Goal: Information Seeking & Learning: Check status

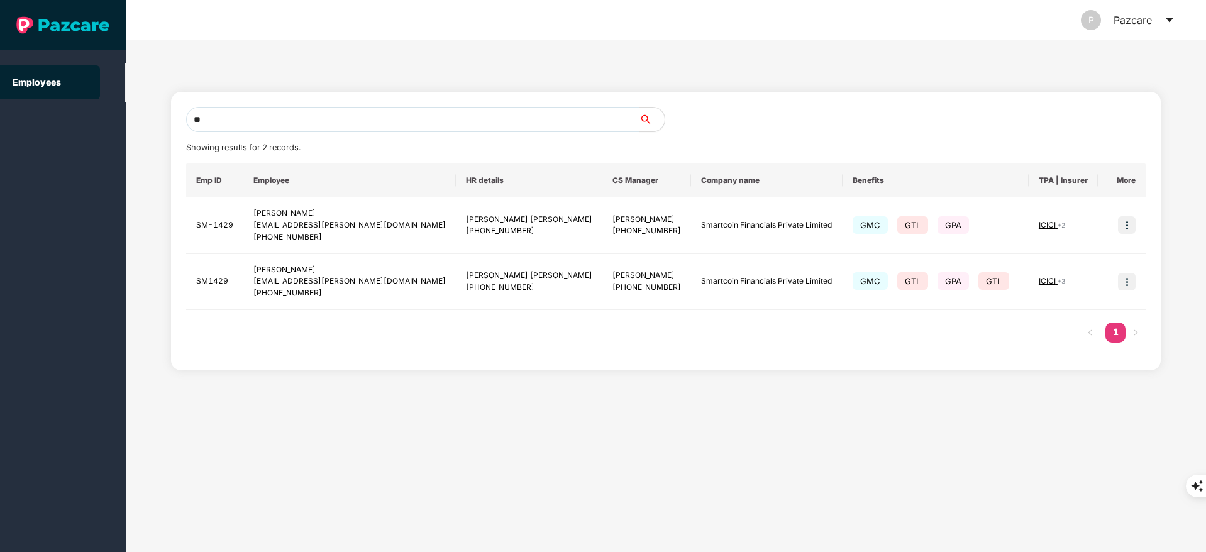
type input "*"
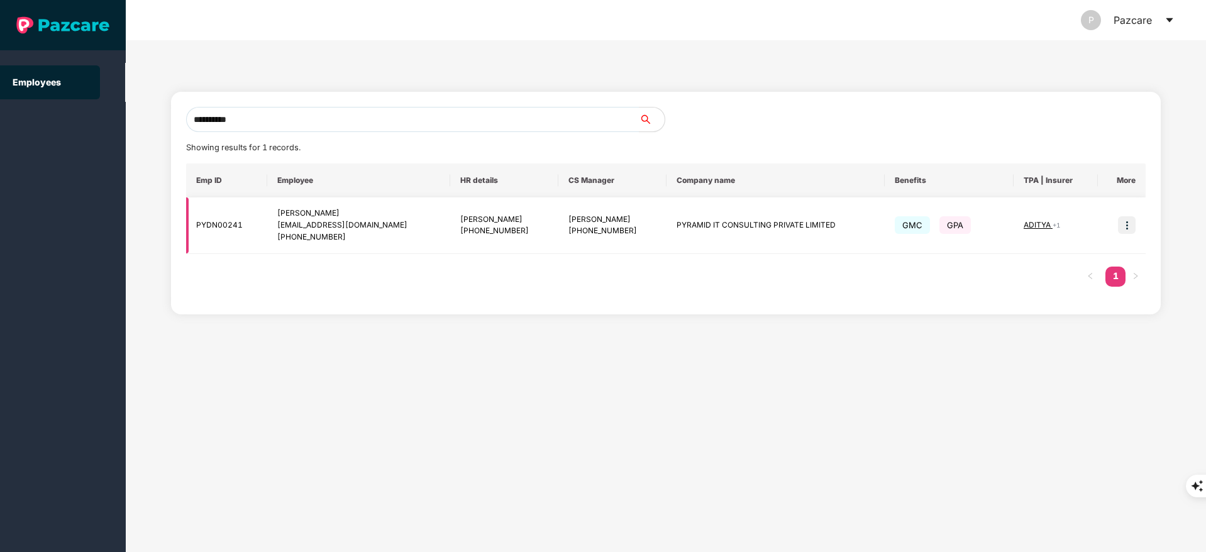
type input "**********"
click at [1122, 222] on img at bounding box center [1127, 225] width 18 height 18
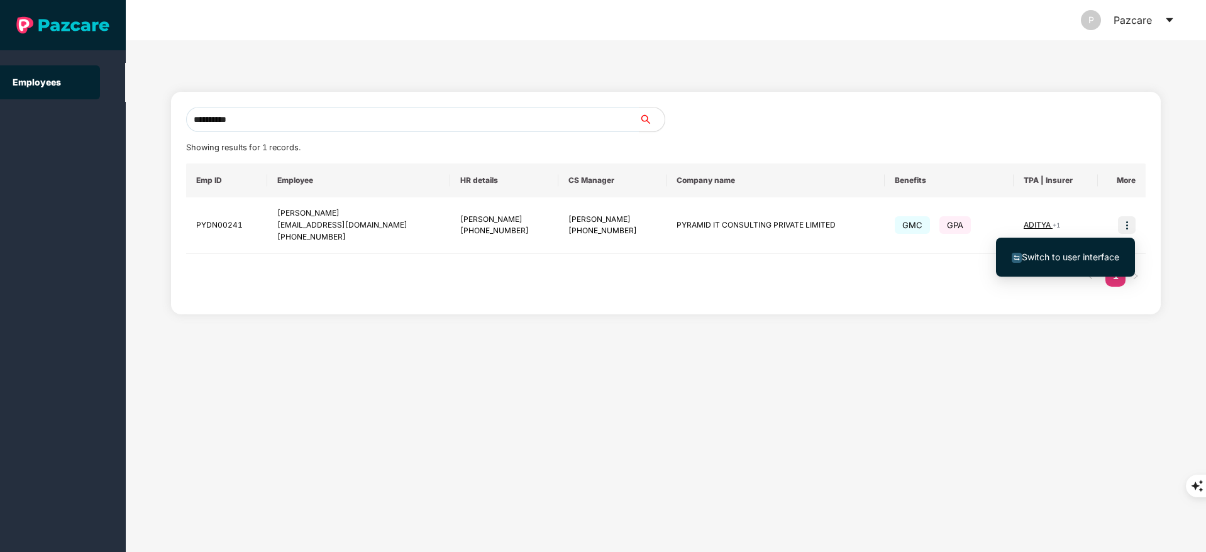
click at [1091, 255] on span "Switch to user interface" at bounding box center [1070, 256] width 97 height 11
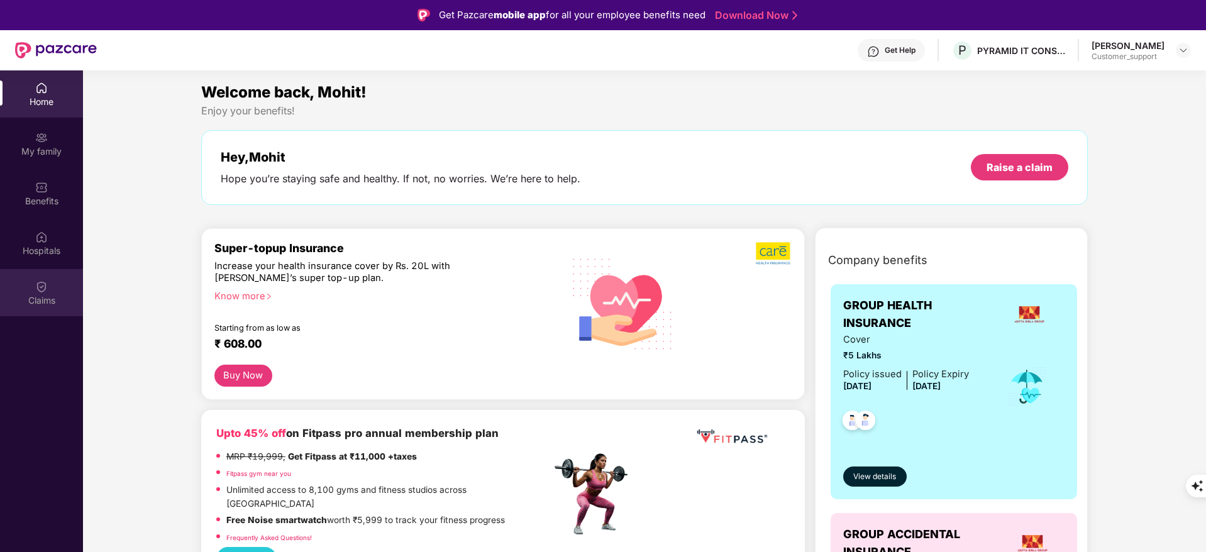
click at [33, 307] on div "Claims" at bounding box center [41, 292] width 83 height 47
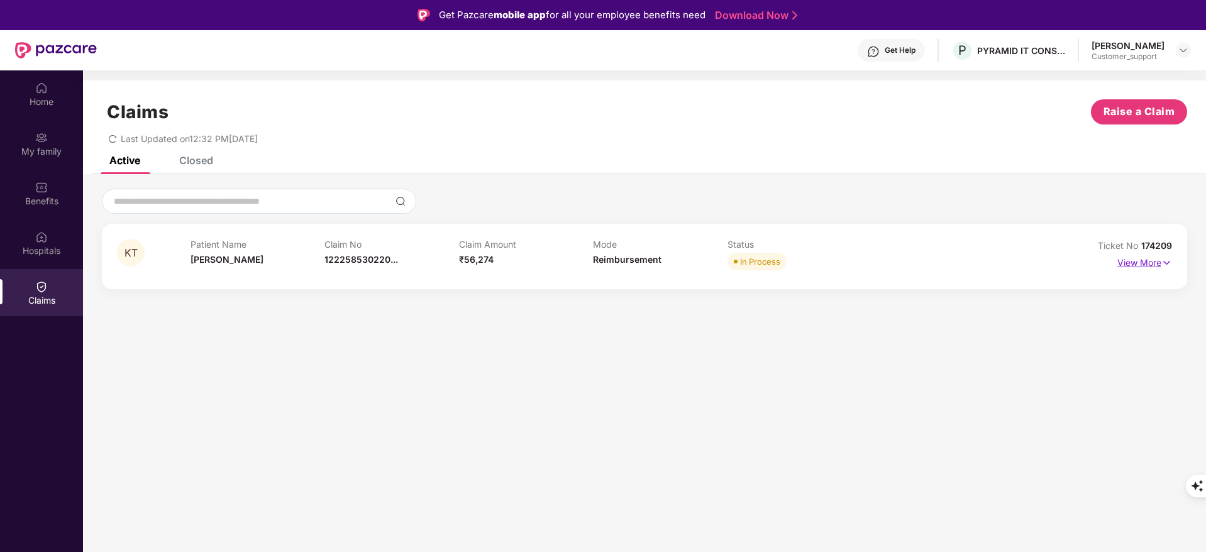
click at [1144, 255] on p "View More" at bounding box center [1144, 261] width 55 height 17
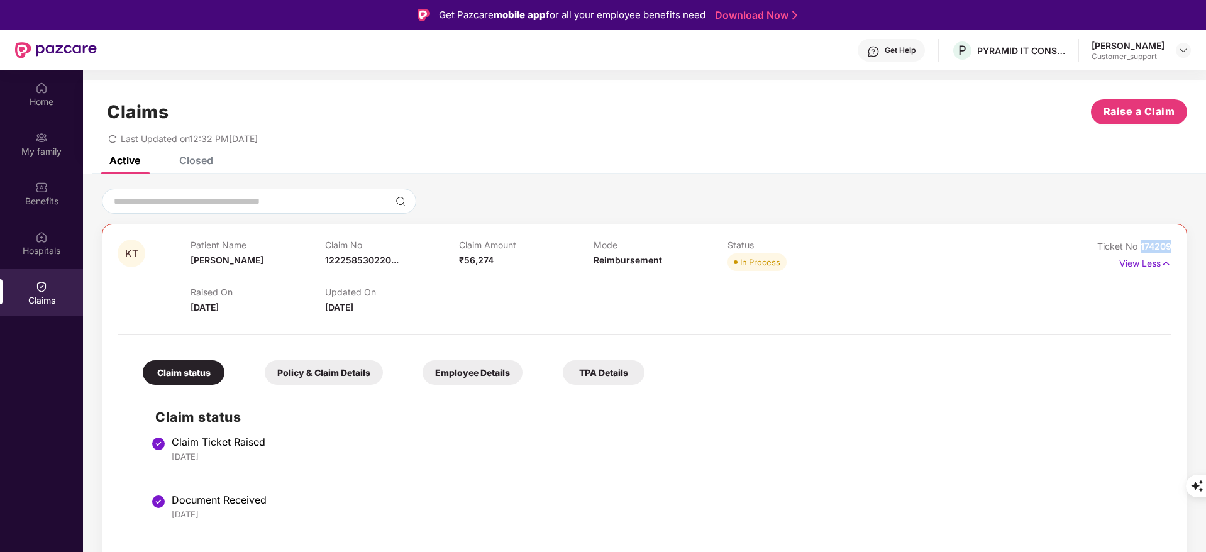
drag, startPoint x: 1138, startPoint y: 240, endPoint x: 1181, endPoint y: 240, distance: 43.4
click at [1181, 240] on div "KT Patient Name [PERSON_NAME] Claim No 122258530220... Claim Amount ₹56,274 Mod…" at bounding box center [644, 465] width 1085 height 482
copy span "174209"
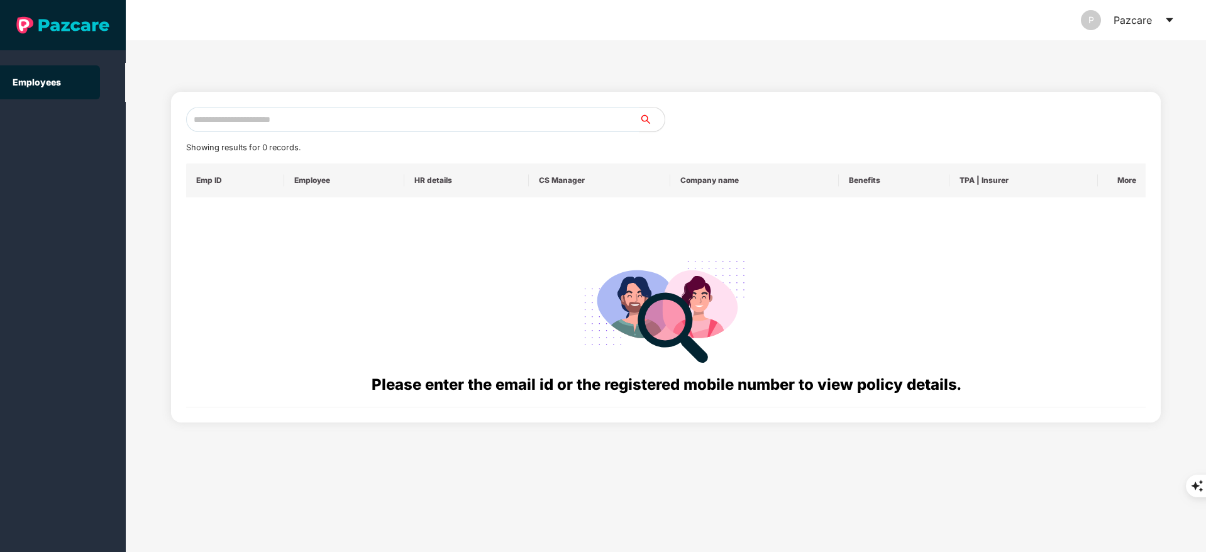
click at [252, 124] on input "text" at bounding box center [412, 119] width 453 height 25
paste input "**********"
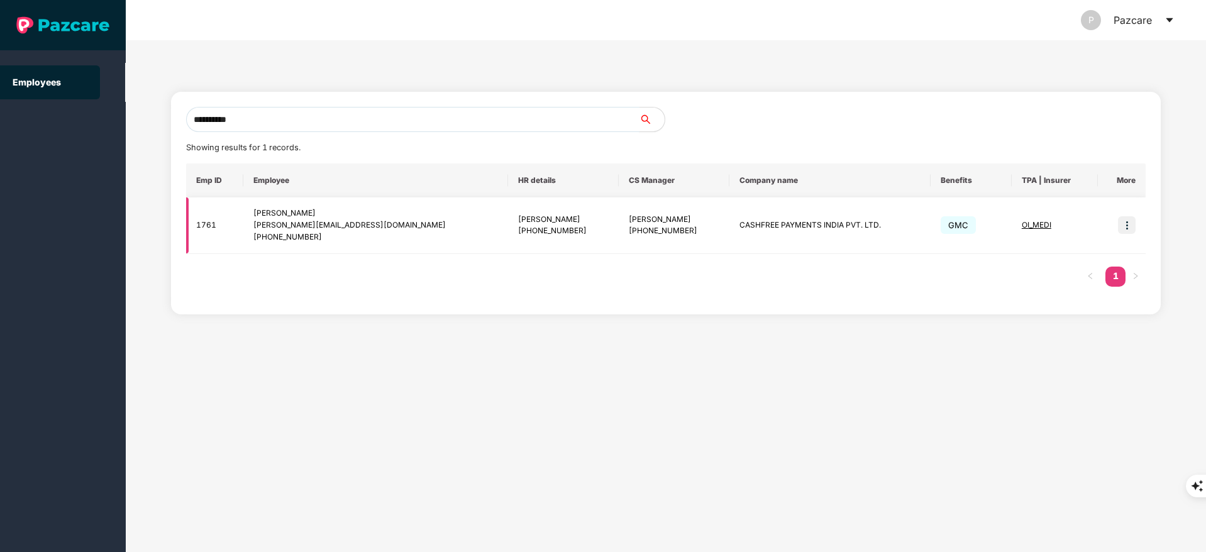
type input "**********"
click at [1120, 223] on img at bounding box center [1127, 225] width 18 height 18
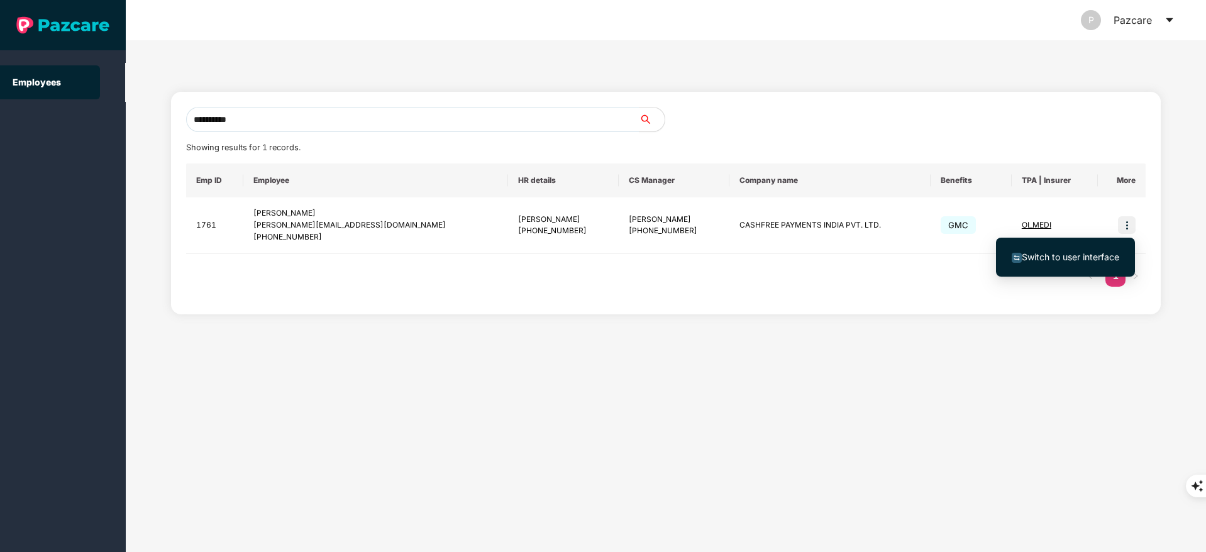
click at [1072, 269] on li "Switch to user interface" at bounding box center [1065, 257] width 139 height 26
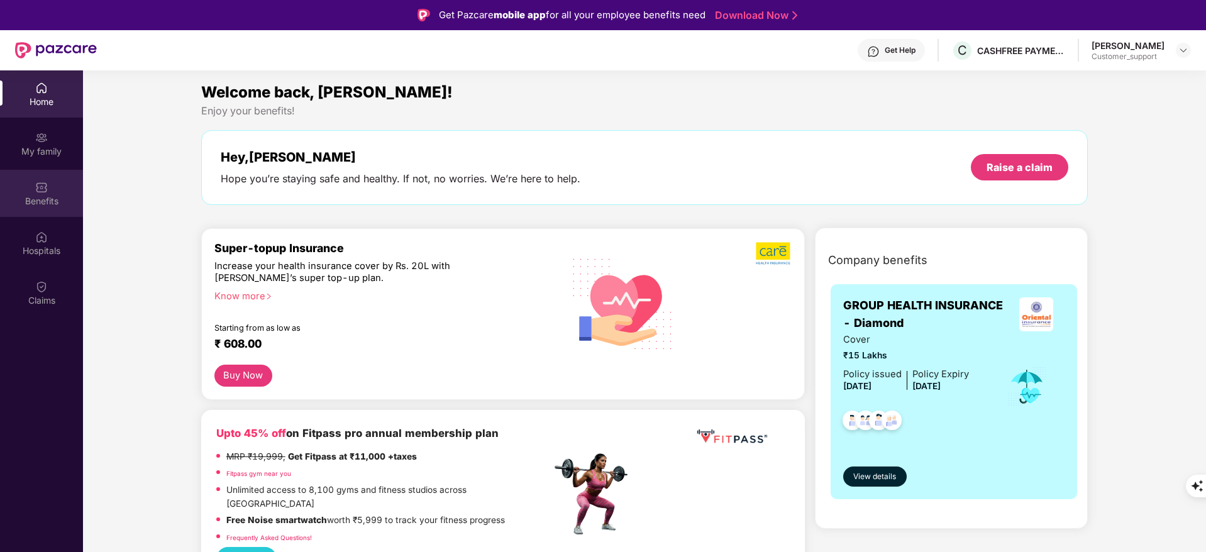
click at [45, 197] on div "Benefits" at bounding box center [41, 201] width 83 height 13
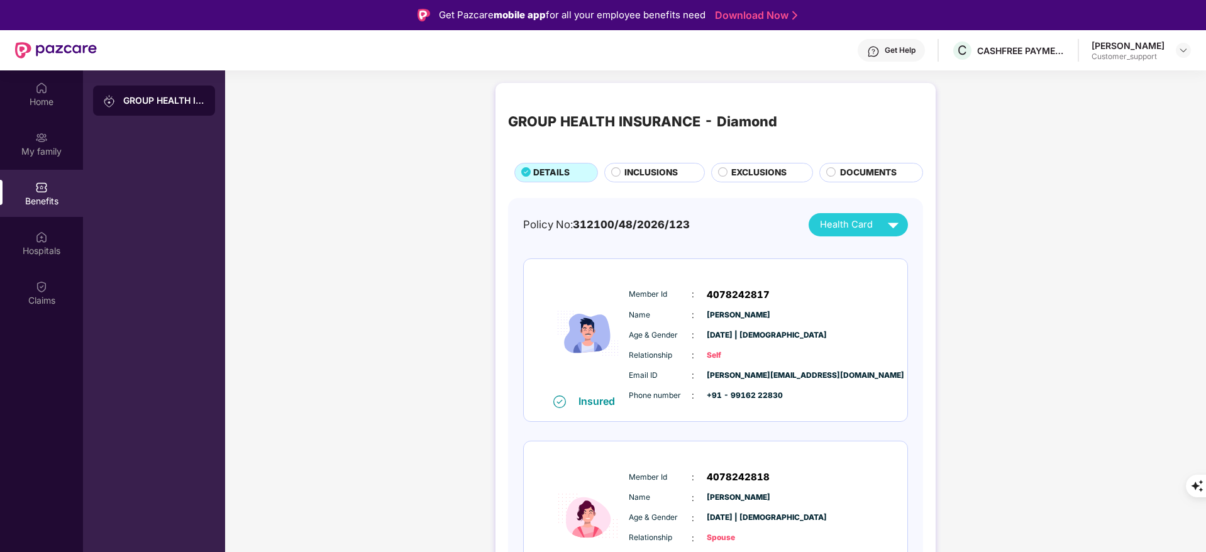
click at [643, 174] on span "INCLUSIONS" at bounding box center [650, 173] width 53 height 14
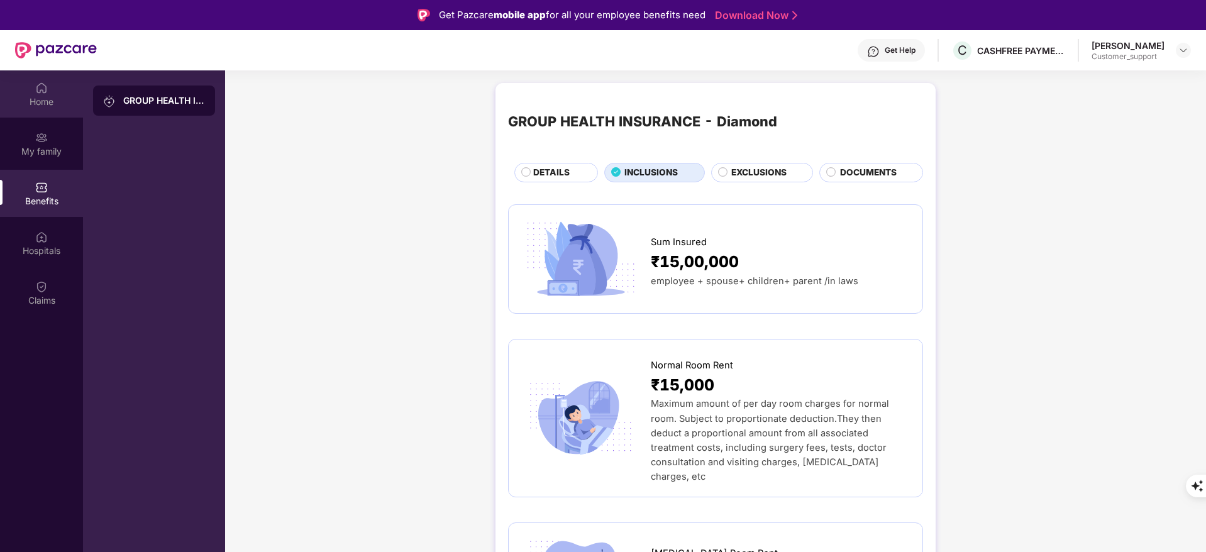
click at [48, 107] on div "Home" at bounding box center [41, 102] width 83 height 13
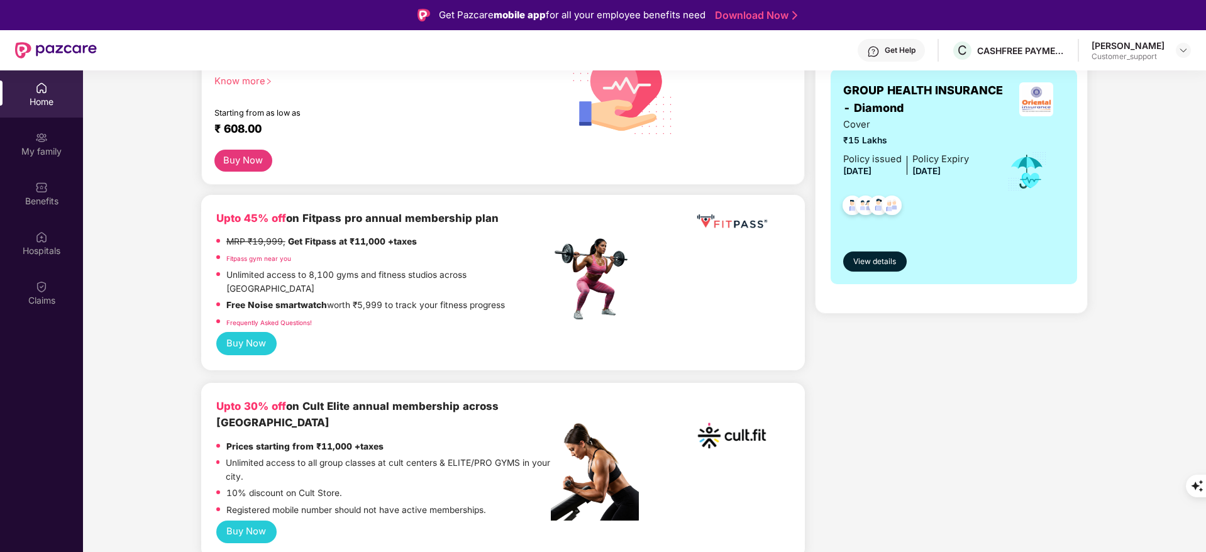
scroll to position [216, 0]
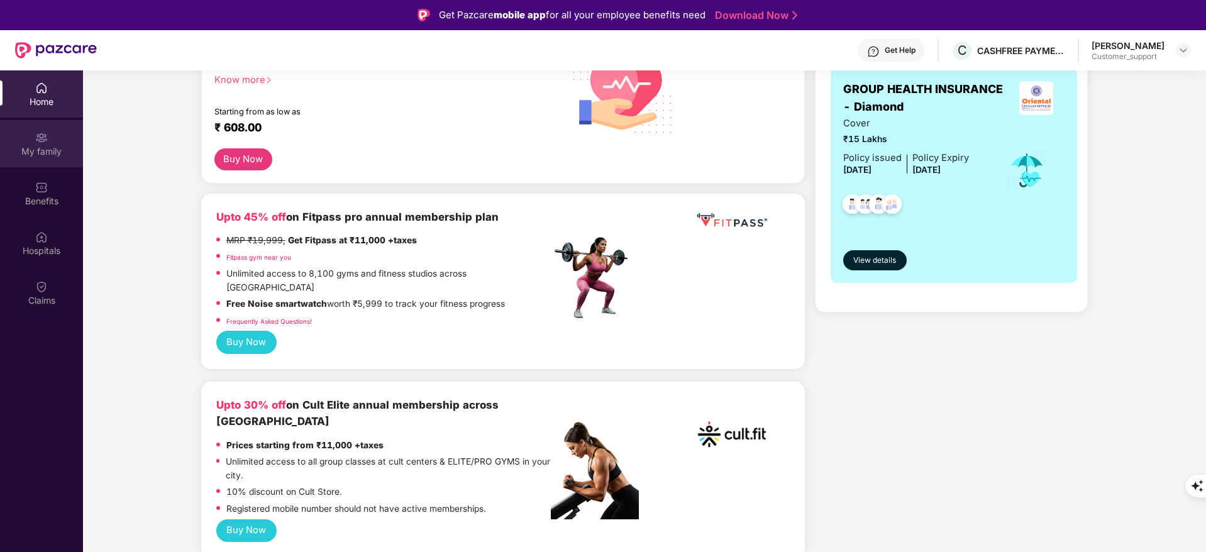
click at [62, 146] on div "My family" at bounding box center [41, 151] width 83 height 13
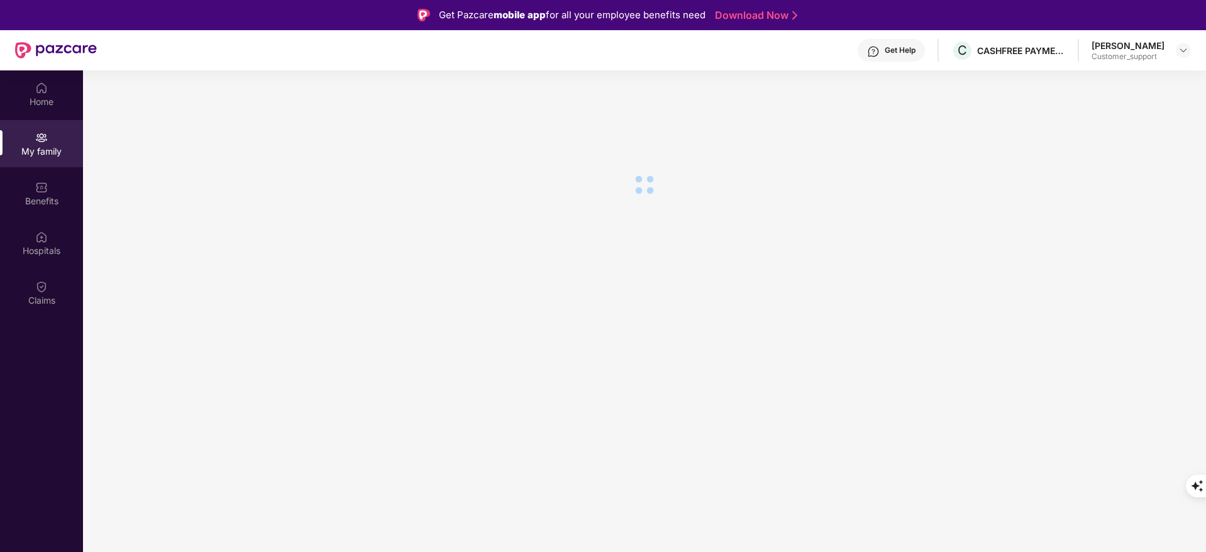
scroll to position [0, 0]
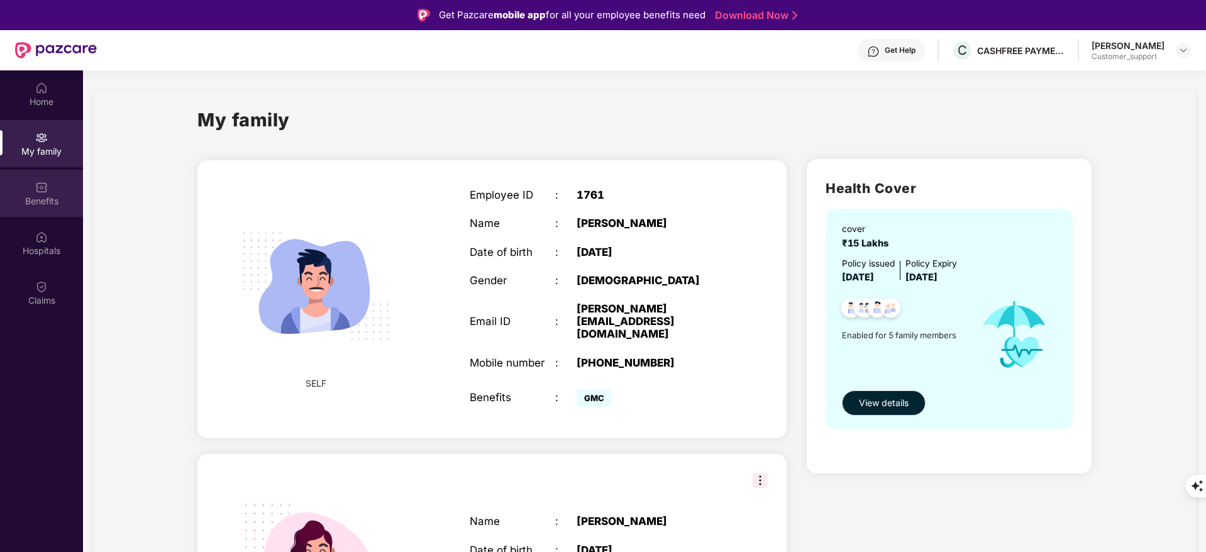
click at [73, 205] on div "Benefits" at bounding box center [41, 201] width 83 height 13
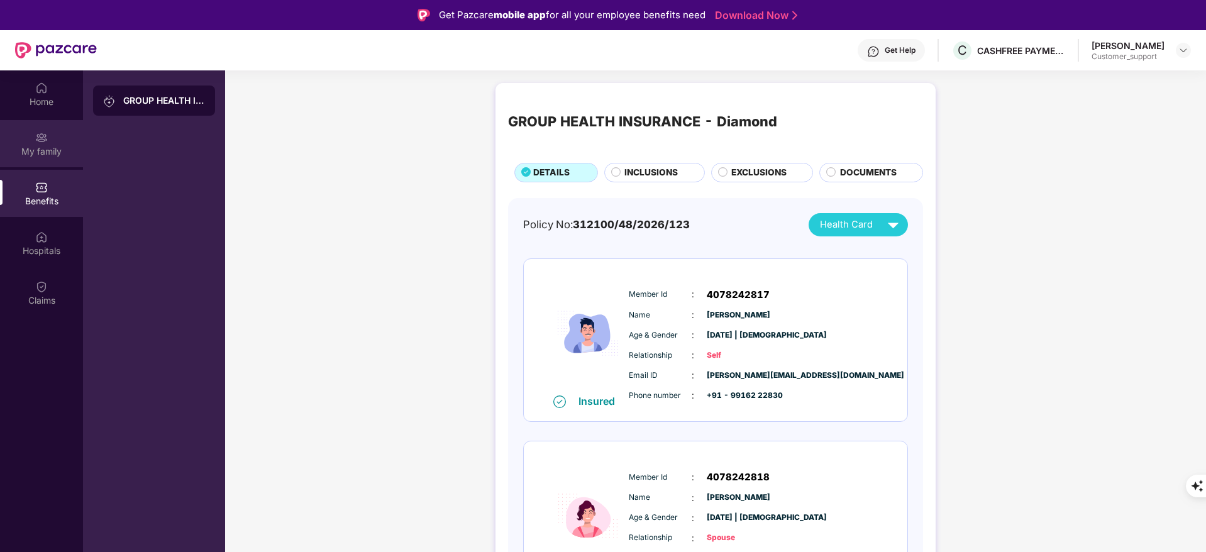
click at [54, 138] on div "My family" at bounding box center [41, 143] width 83 height 47
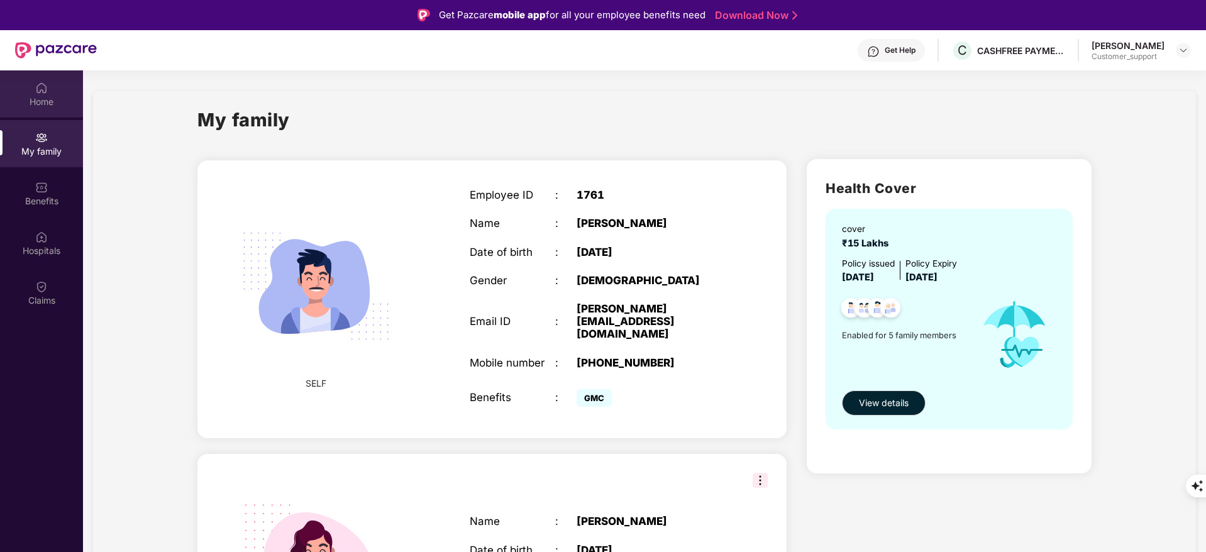
click at [60, 87] on div "Home" at bounding box center [41, 93] width 83 height 47
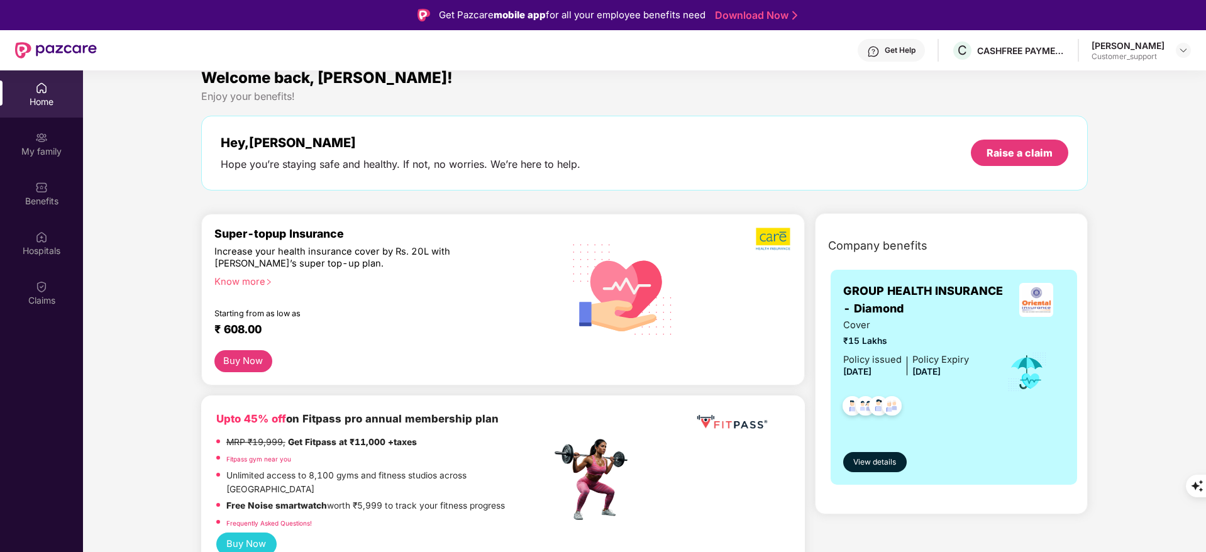
scroll to position [13, 0]
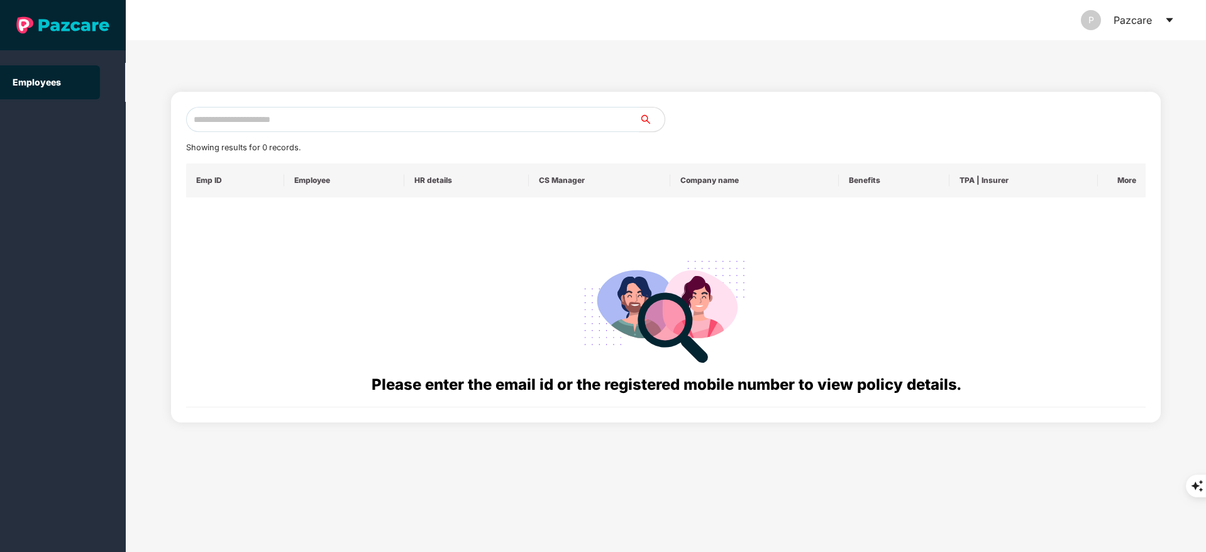
click at [299, 118] on input "text" at bounding box center [412, 119] width 453 height 25
paste input "**********"
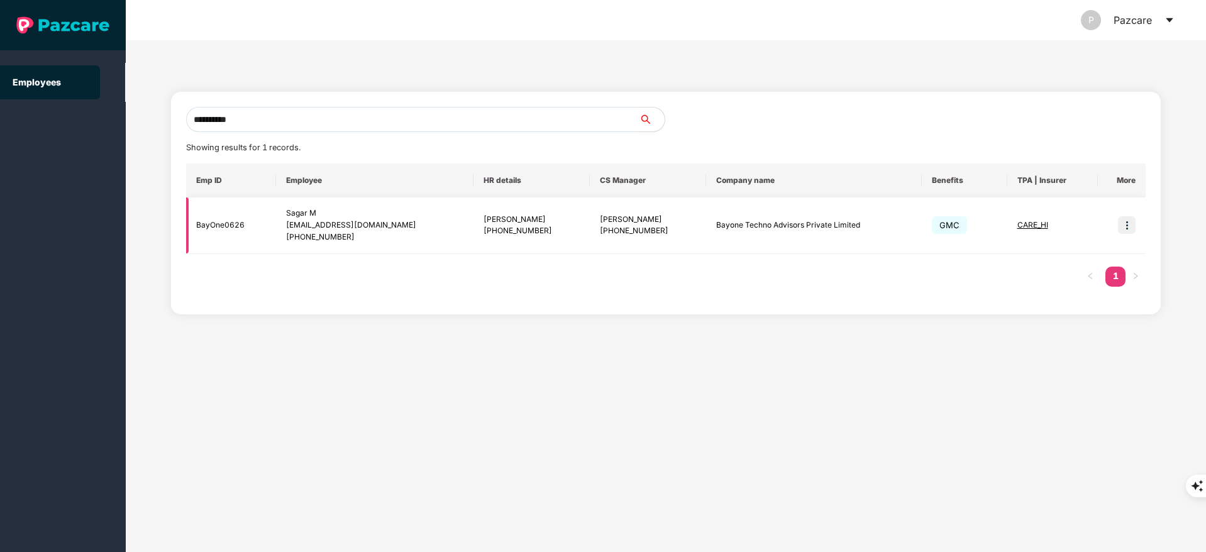
type input "**********"
click at [1122, 224] on img at bounding box center [1127, 225] width 18 height 18
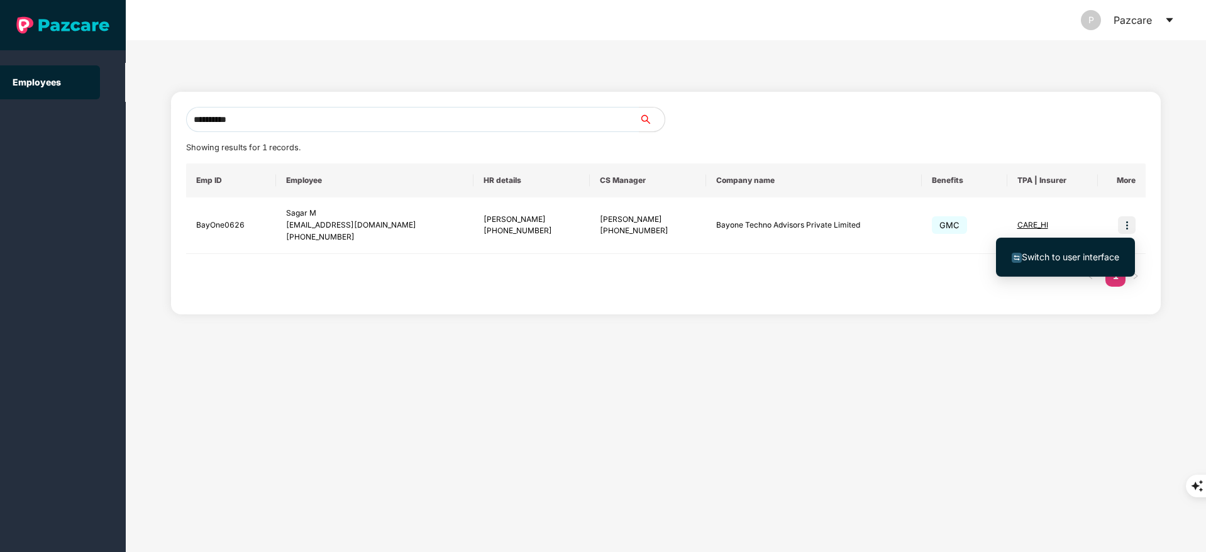
click at [1085, 262] on span "Switch to user interface" at bounding box center [1070, 256] width 97 height 11
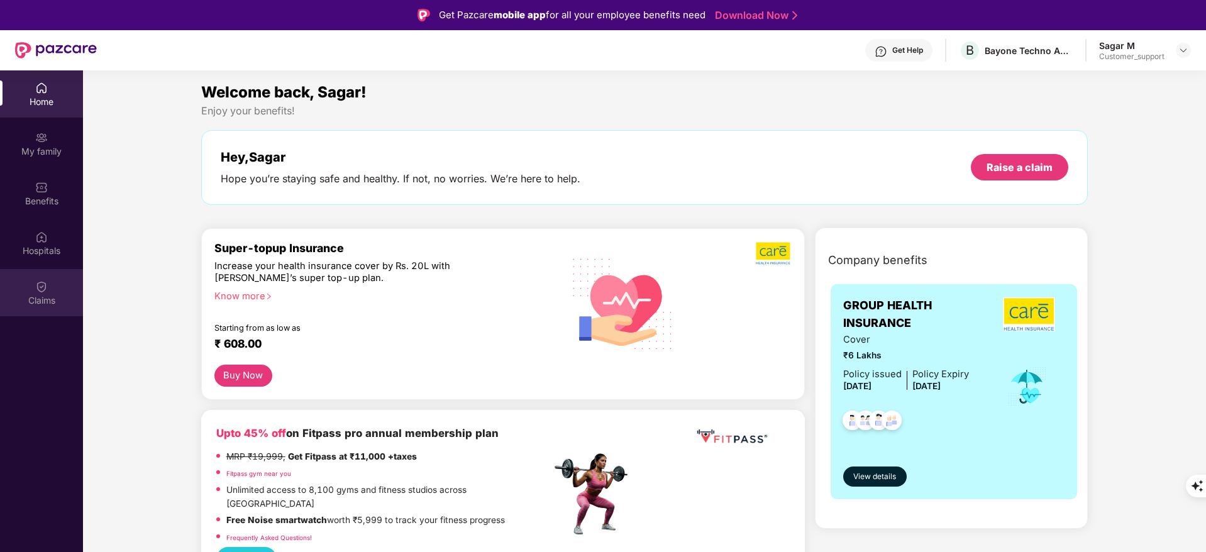
click at [46, 288] on img at bounding box center [41, 286] width 13 height 13
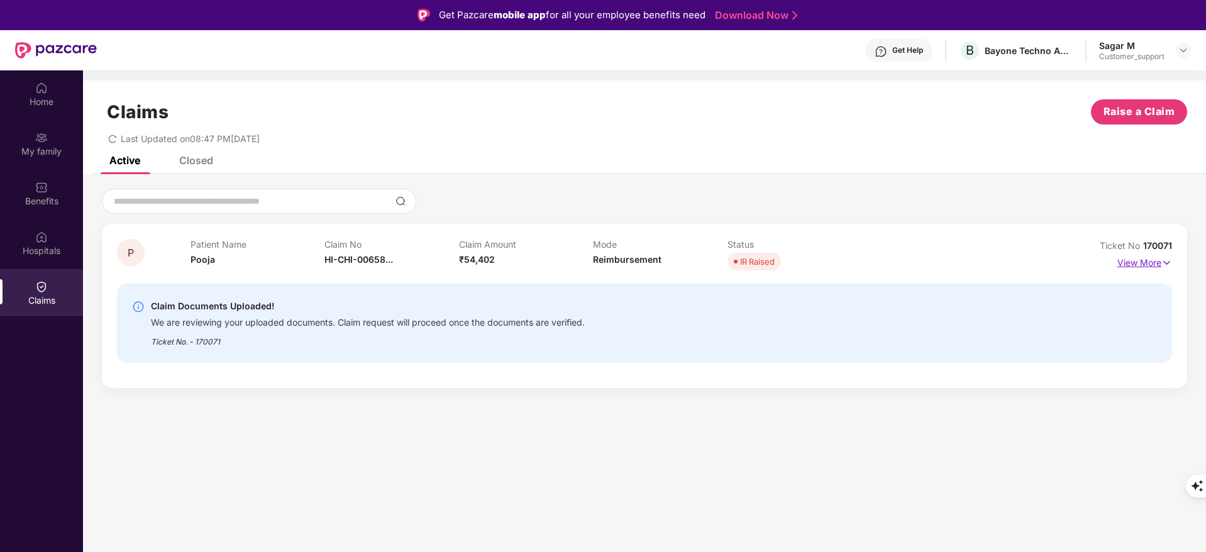
click at [1136, 267] on p "View More" at bounding box center [1144, 261] width 55 height 17
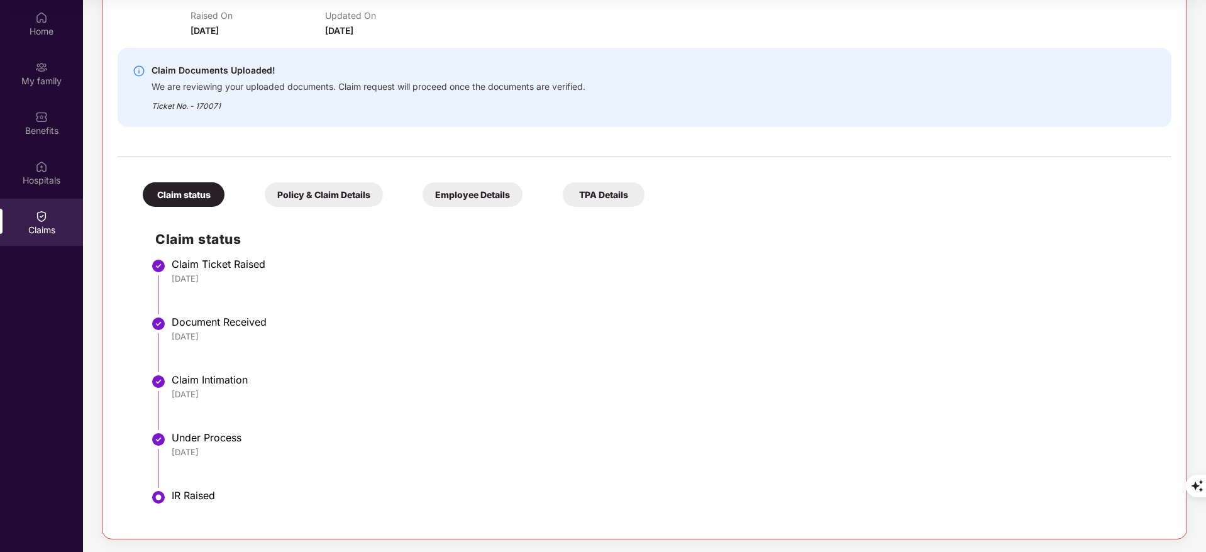
scroll to position [0, 0]
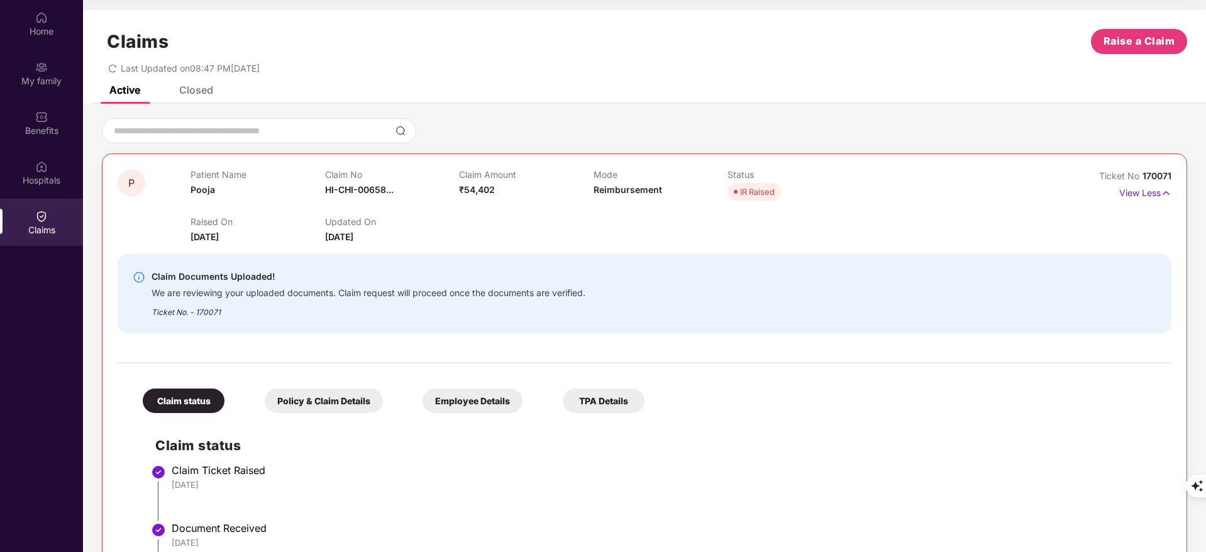
click at [201, 87] on div "Closed" at bounding box center [196, 90] width 34 height 13
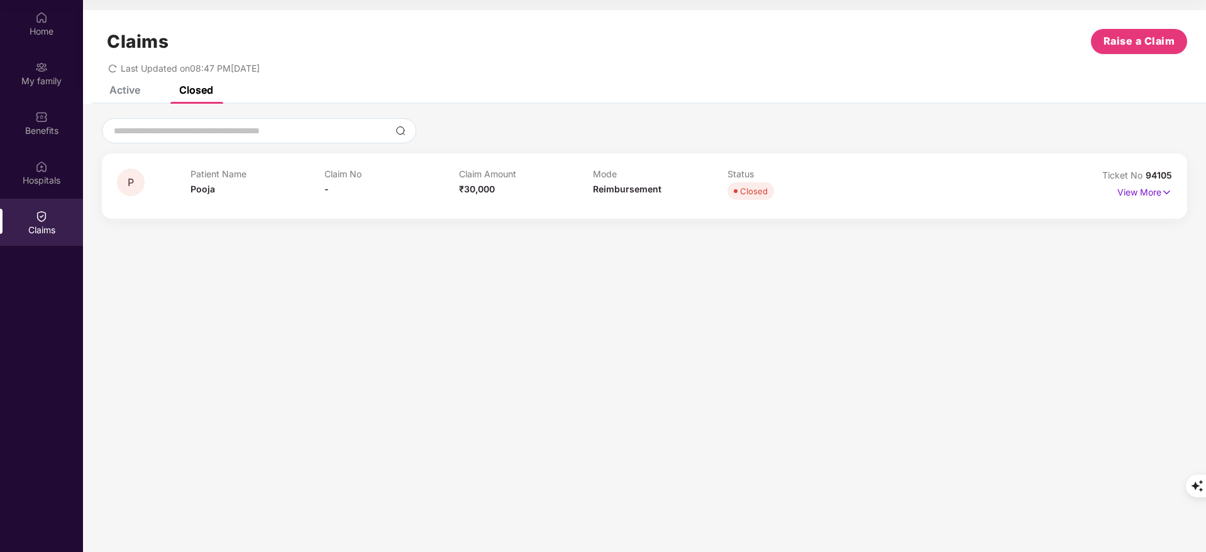
click at [130, 84] on div "Claims Raise a Claim Last Updated on 08:47 PM[DATE]" at bounding box center [644, 48] width 1123 height 76
click at [126, 93] on div "Active" at bounding box center [124, 90] width 31 height 13
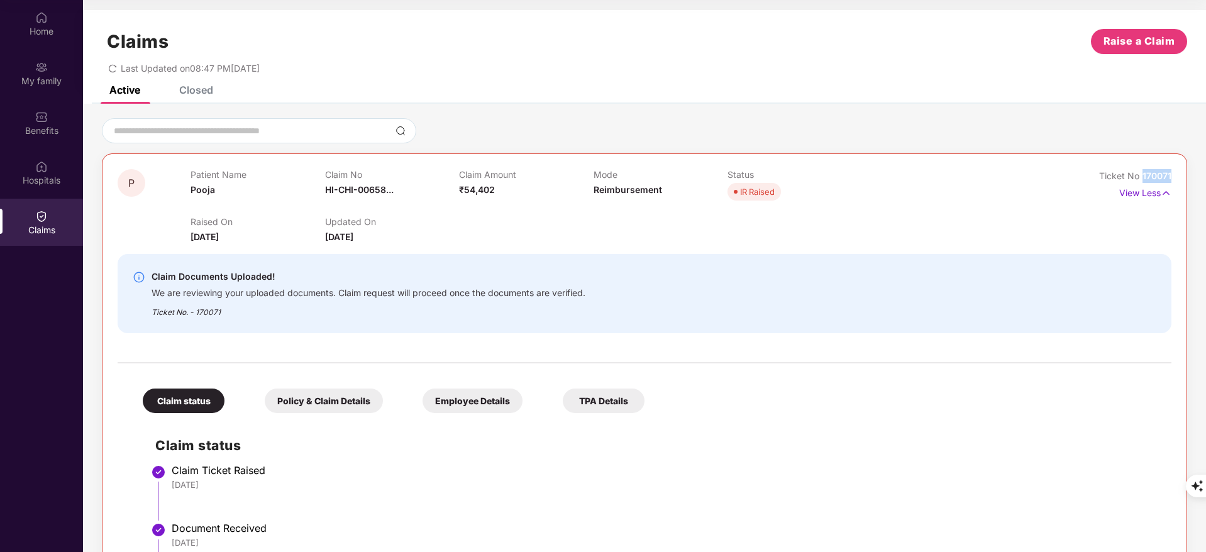
drag, startPoint x: 1138, startPoint y: 178, endPoint x: 1174, endPoint y: 177, distance: 35.9
click at [1174, 177] on div "P Patient Name Pooja Claim No HI-CHI-00658... Claim Amount ₹54,402 Mode Reimbur…" at bounding box center [644, 449] width 1085 height 592
copy span "170071"
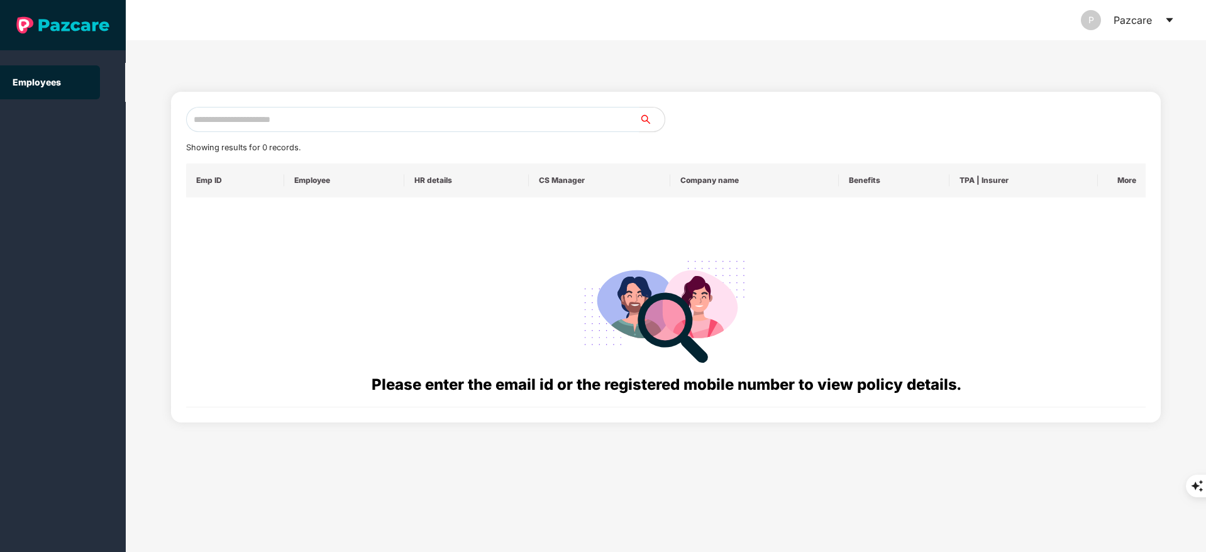
click at [273, 120] on input "text" at bounding box center [412, 119] width 453 height 25
paste input "**********"
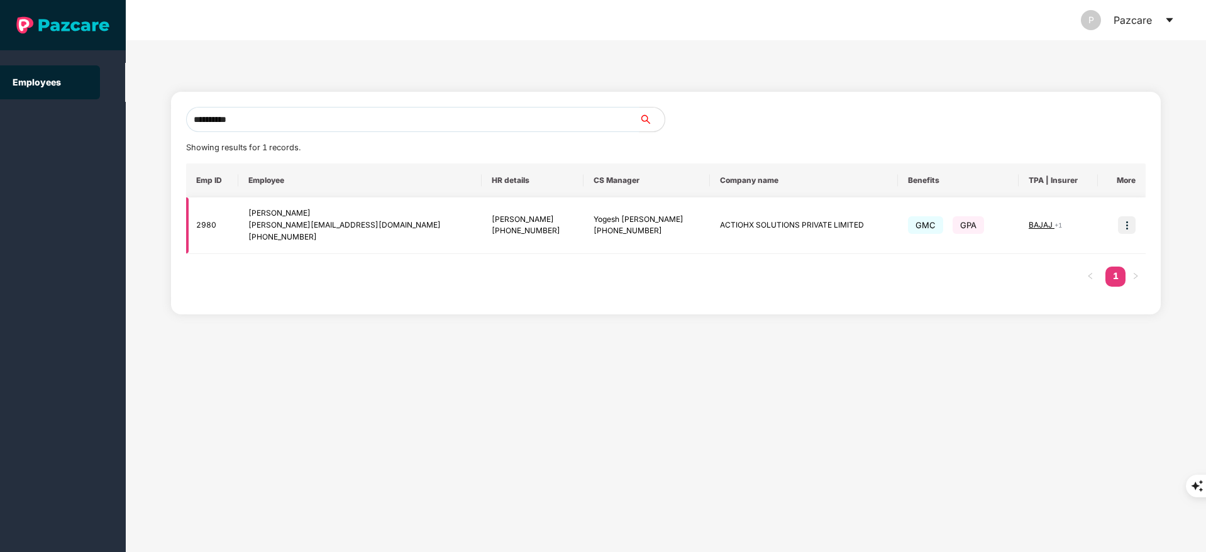
type input "**********"
click at [1122, 228] on img at bounding box center [1127, 225] width 18 height 18
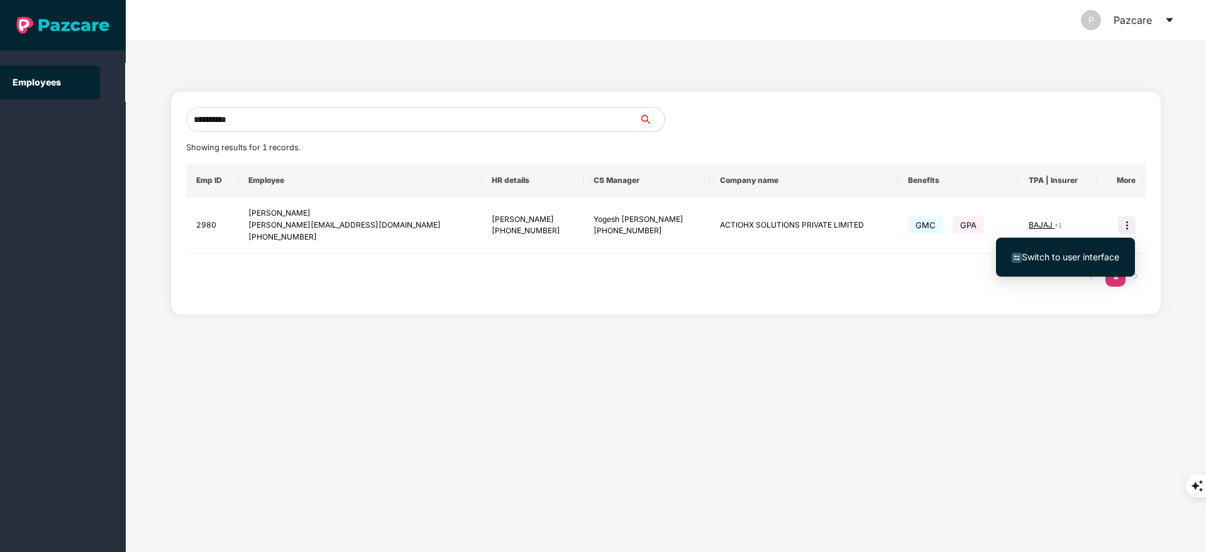
click at [1055, 280] on div "Switch to user interface" at bounding box center [1065, 257] width 139 height 52
click at [1059, 248] on li "Switch to user interface" at bounding box center [1065, 257] width 139 height 26
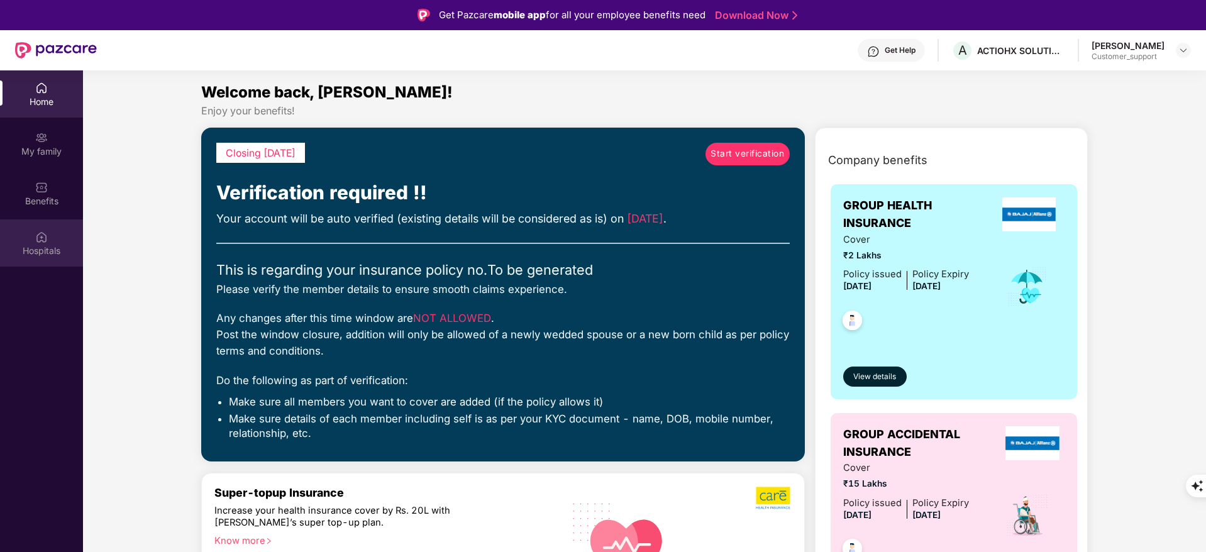
click at [44, 232] on img at bounding box center [41, 237] width 13 height 13
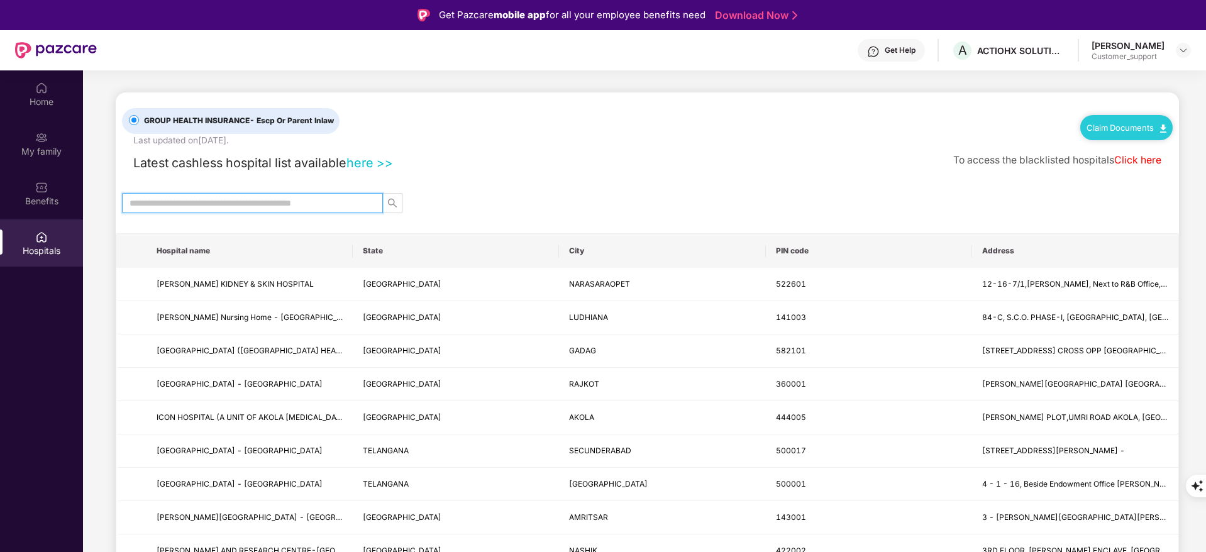
click at [180, 199] on input "text" at bounding box center [247, 203] width 236 height 14
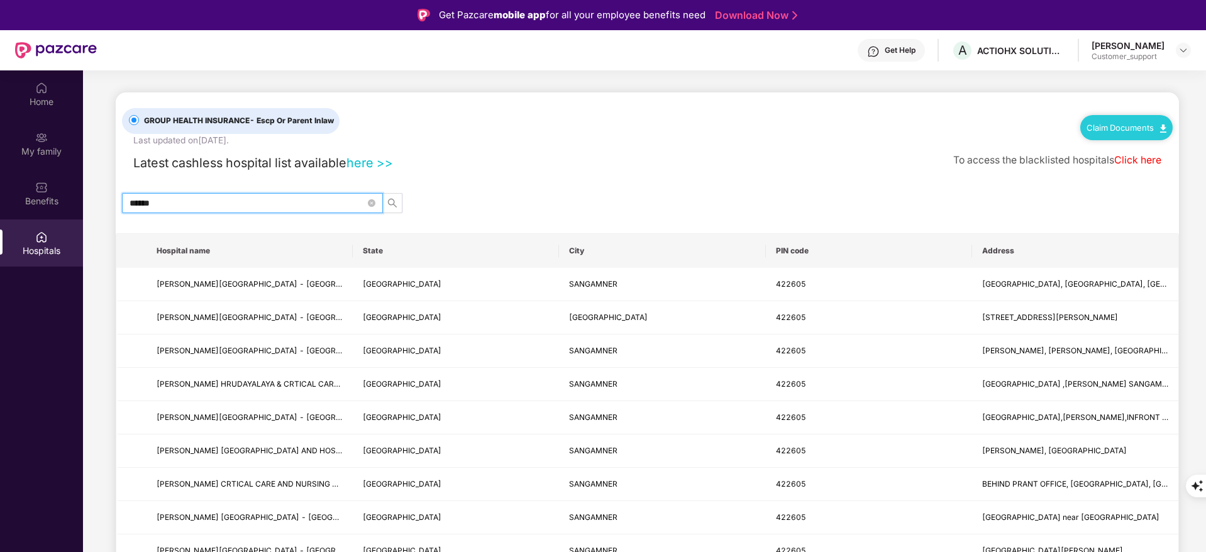
click at [217, 205] on input "******" at bounding box center [247, 203] width 236 height 14
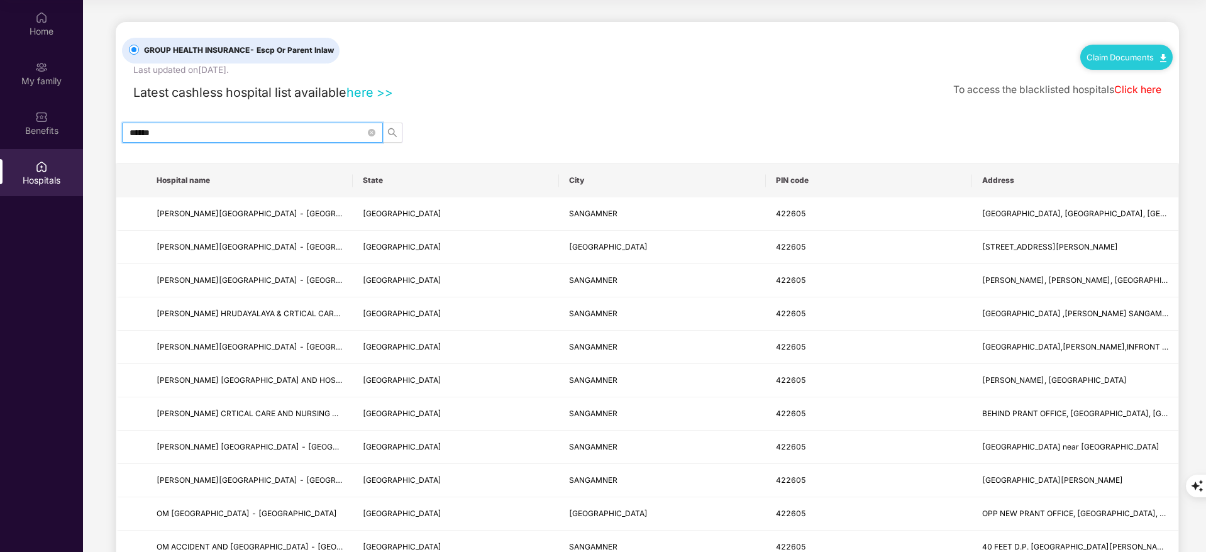
type input "******"
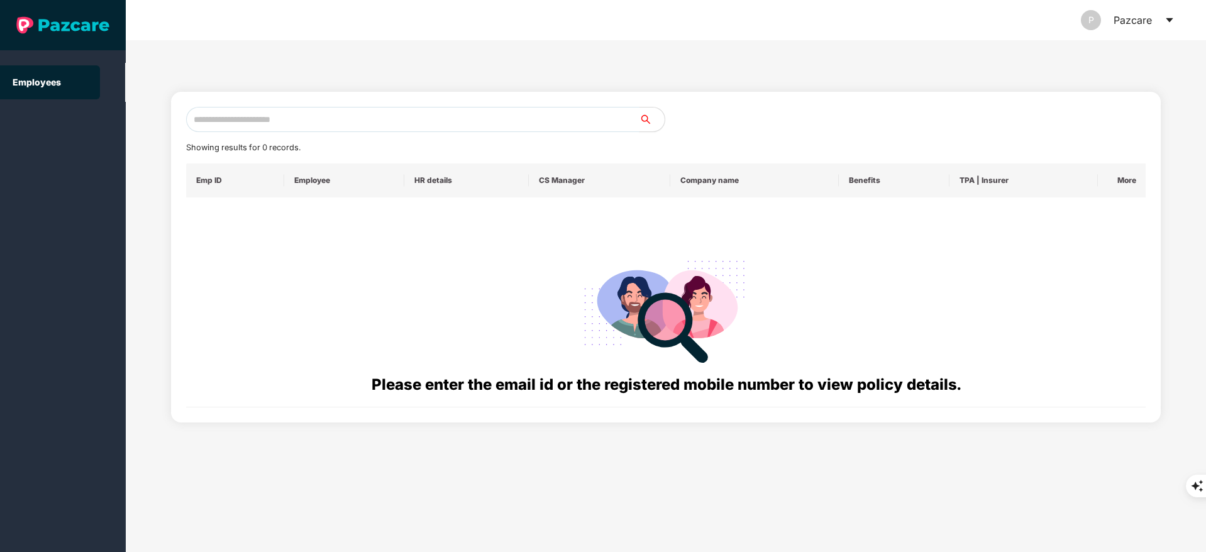
click at [337, 118] on input "text" at bounding box center [412, 119] width 453 height 25
paste input "**********"
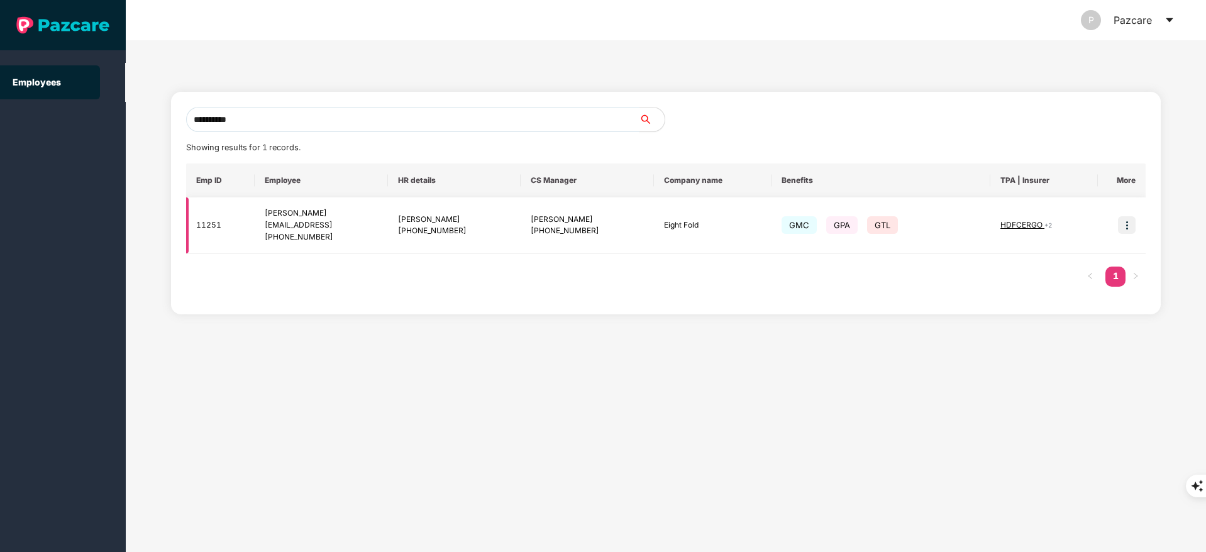
type input "**********"
click at [1124, 215] on td at bounding box center [1122, 225] width 48 height 57
click at [1124, 223] on img at bounding box center [1127, 225] width 18 height 18
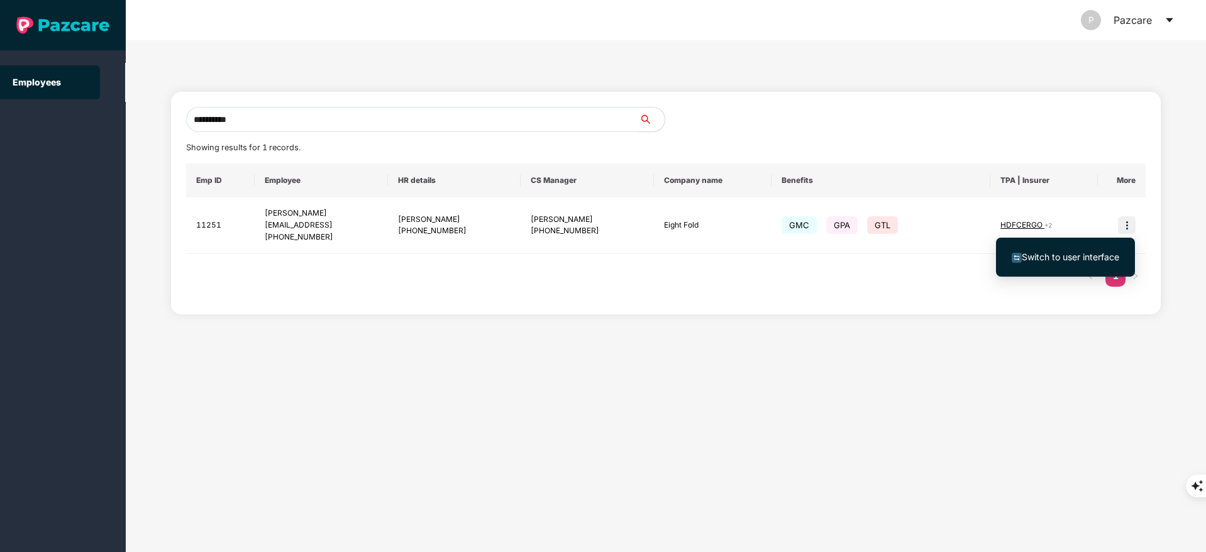
click at [1084, 263] on span "Switch to user interface" at bounding box center [1064, 257] width 107 height 14
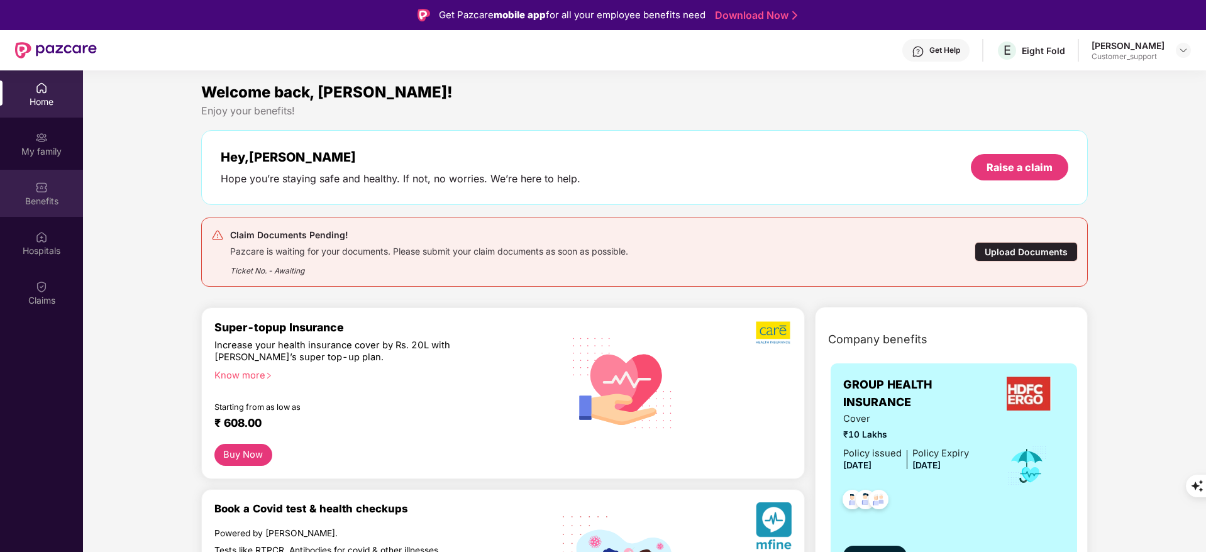
click at [44, 204] on div "Benefits" at bounding box center [41, 201] width 83 height 13
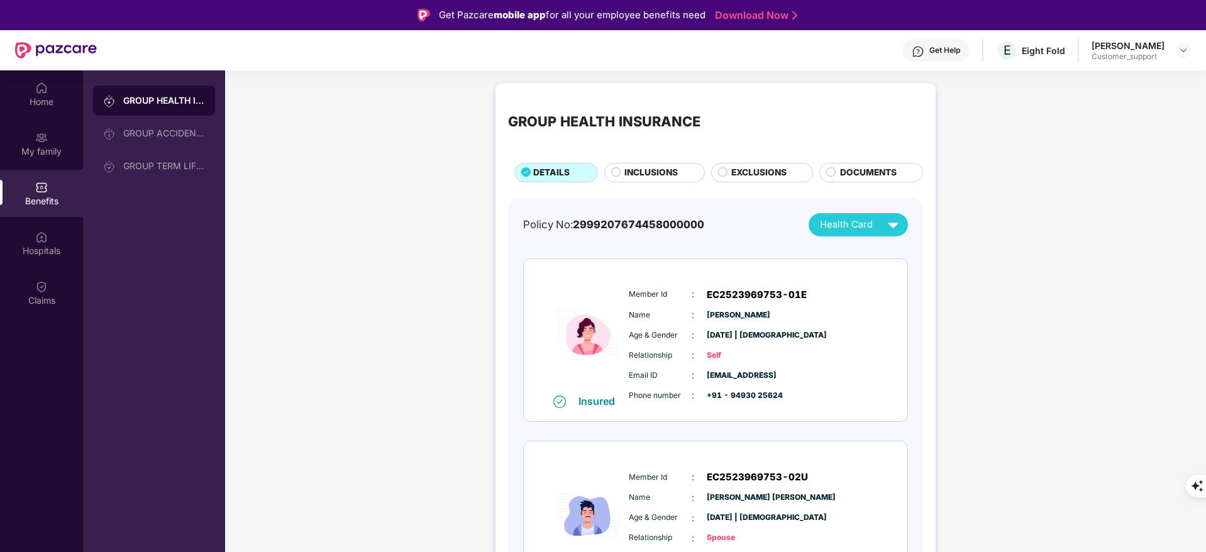
click at [660, 170] on span "INCLUSIONS" at bounding box center [650, 173] width 53 height 14
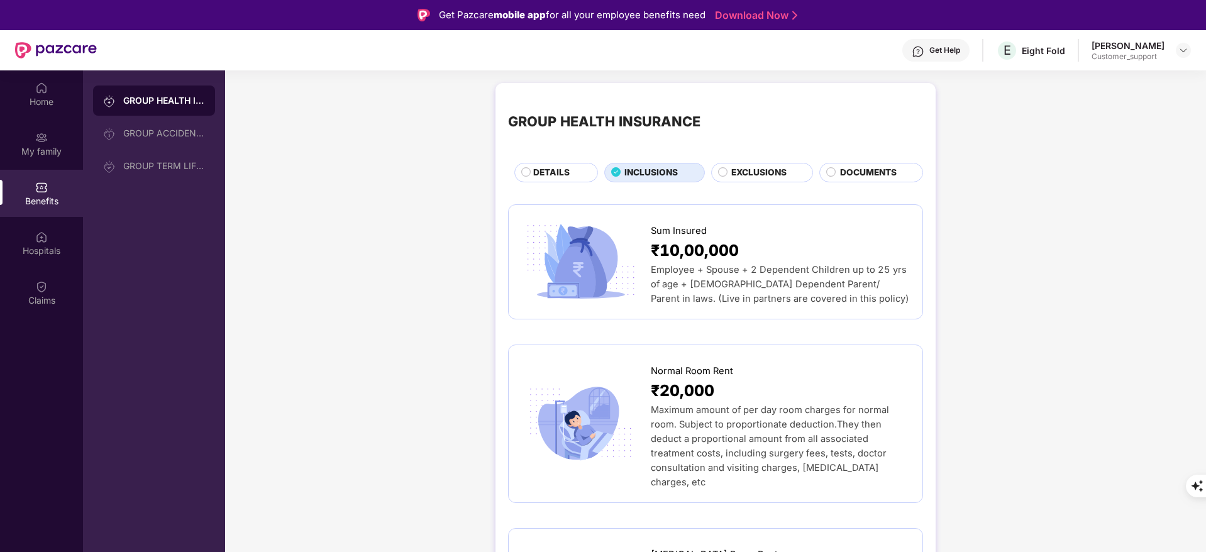
click at [727, 171] on div "EXCLUSIONS" at bounding box center [765, 174] width 81 height 16
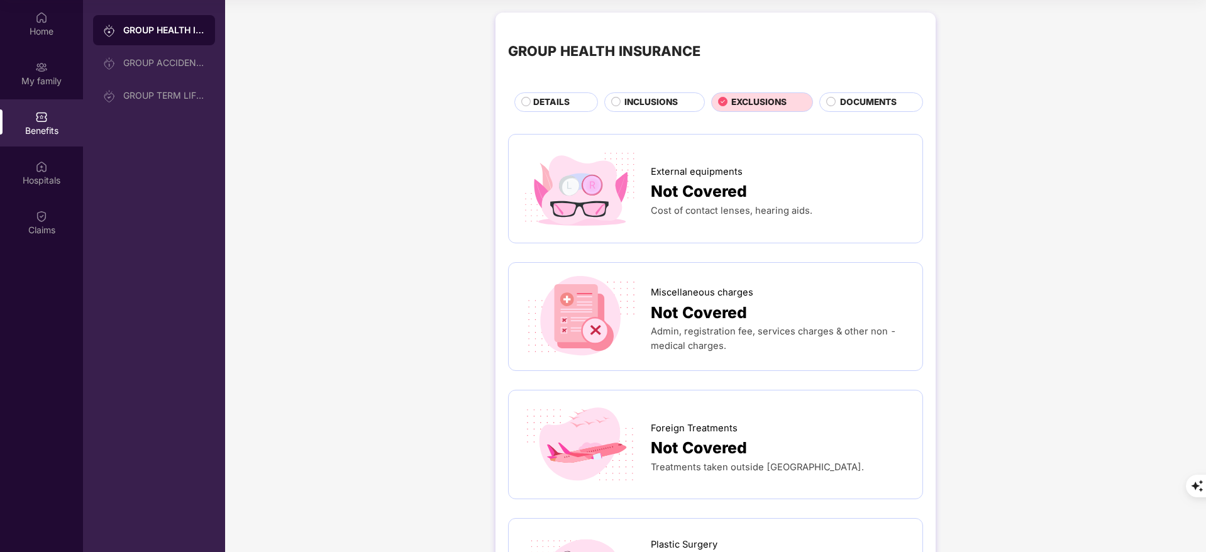
click at [654, 97] on span "INCLUSIONS" at bounding box center [650, 103] width 53 height 14
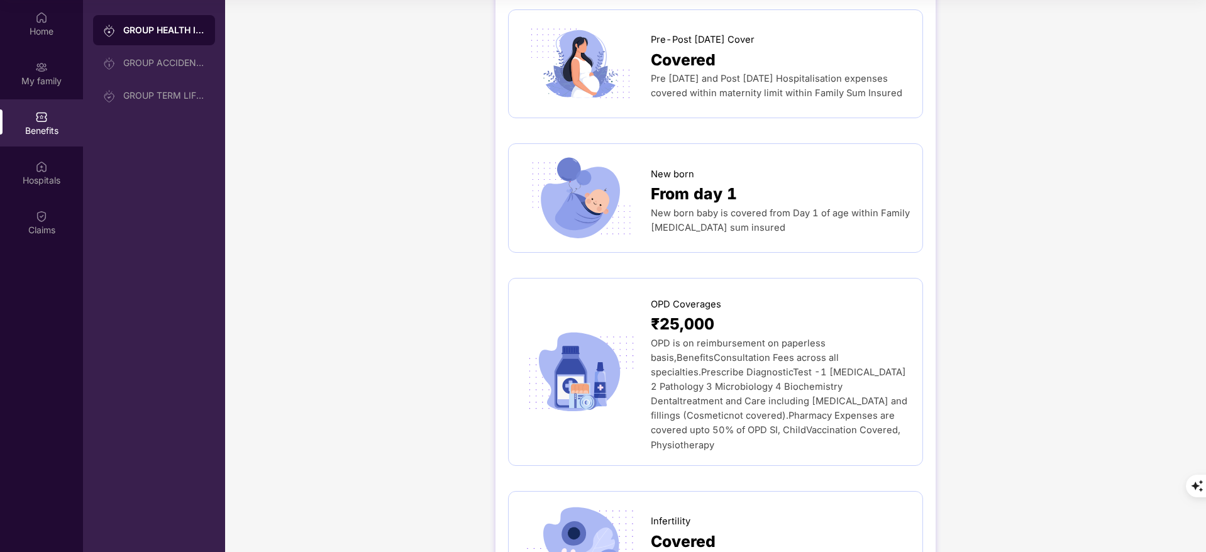
scroll to position [1893, 0]
